Goal: Task Accomplishment & Management: Manage account settings

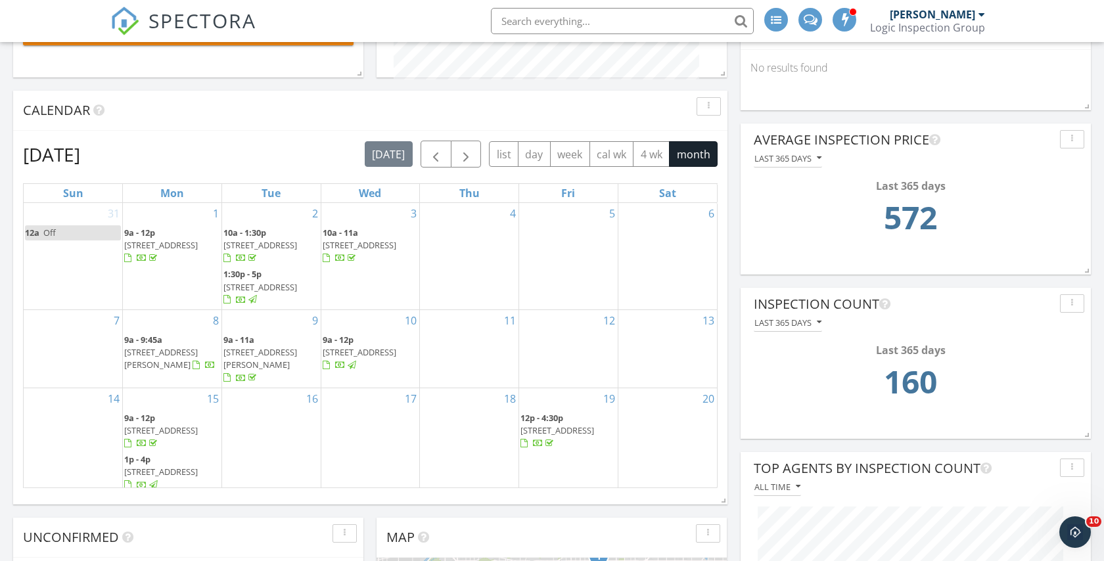
scroll to position [150, 0]
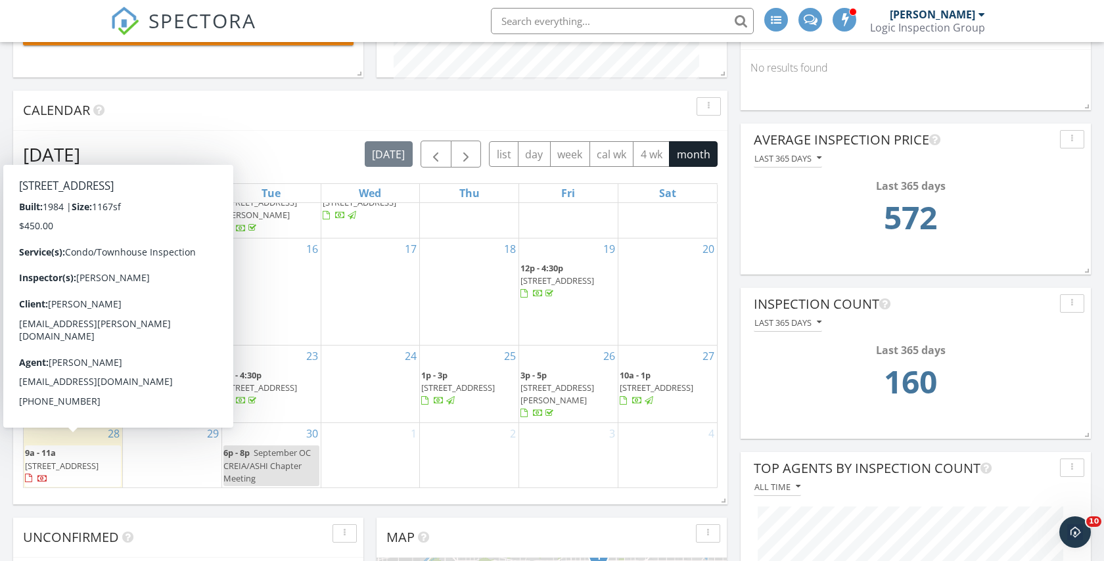
click at [69, 460] on span "[STREET_ADDRESS]" at bounding box center [62, 466] width 74 height 12
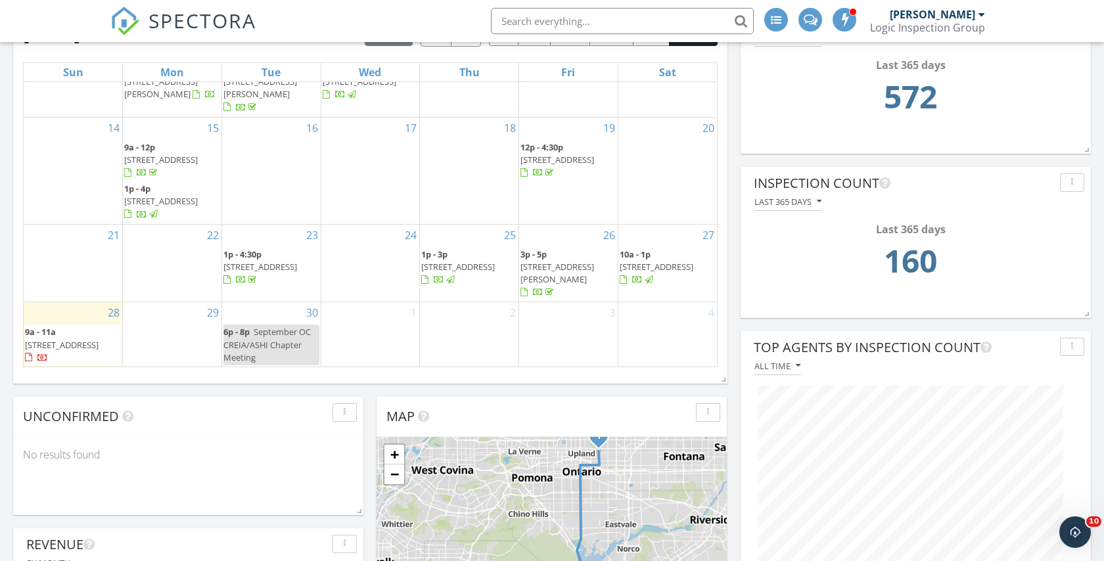
scroll to position [617, 0]
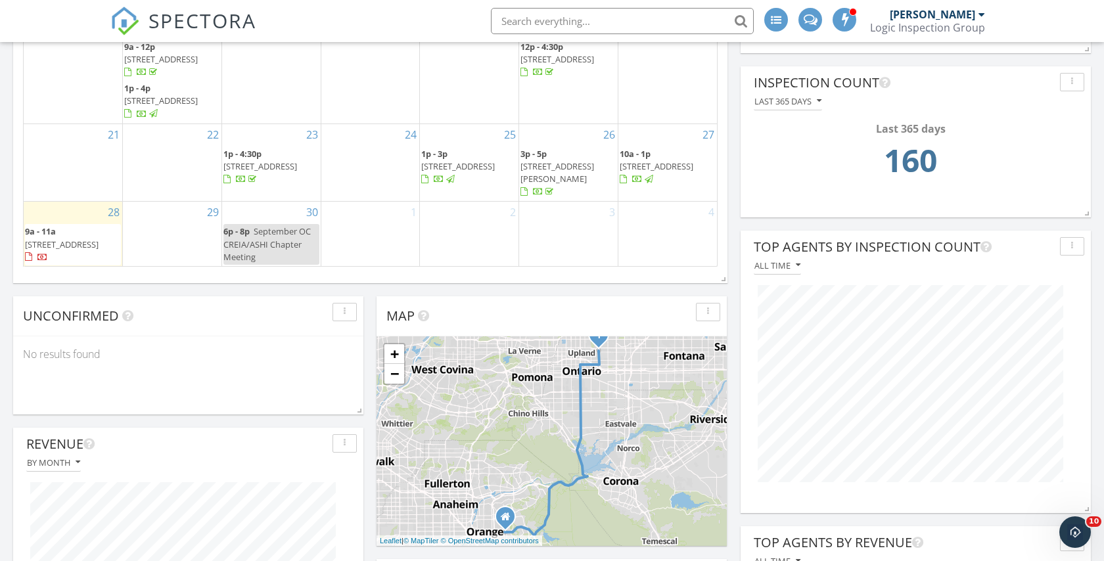
click at [665, 160] on span "8569 Oakwood Ave, Hesperia 92345" at bounding box center [656, 166] width 74 height 12
